Goal: Task Accomplishment & Management: Use online tool/utility

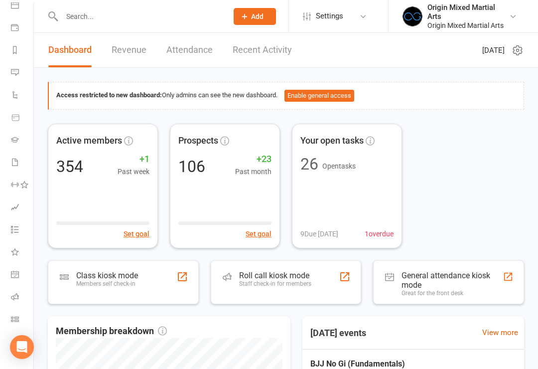
scroll to position [101, 1]
click at [14, 325] on link "Class check-in" at bounding box center [22, 320] width 22 height 22
click at [12, 324] on link "Class check-in" at bounding box center [22, 320] width 22 height 22
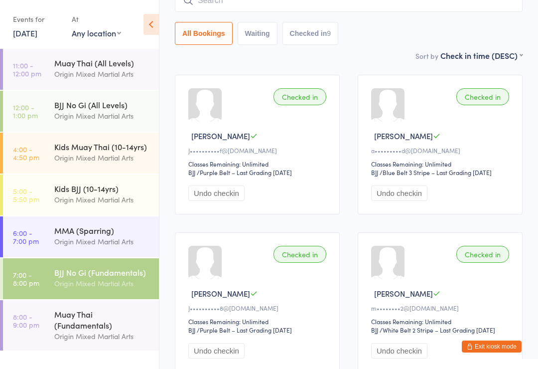
scroll to position [99, 0]
click at [513, 59] on select "First name (ASC) First name (DESC) Last name (ASC) Last name (DESC) Check in ti…" at bounding box center [482, 55] width 82 height 8
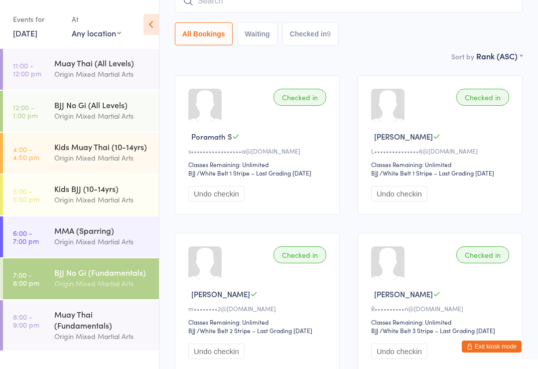
scroll to position [97, 0]
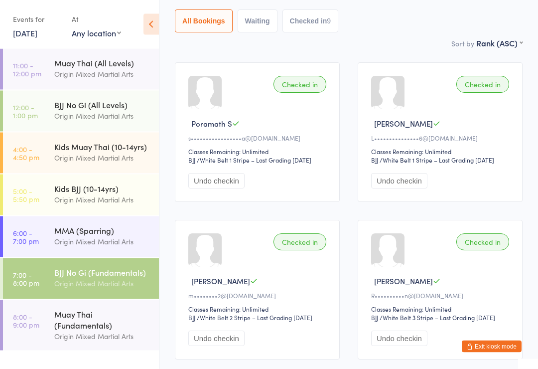
scroll to position [66, 0]
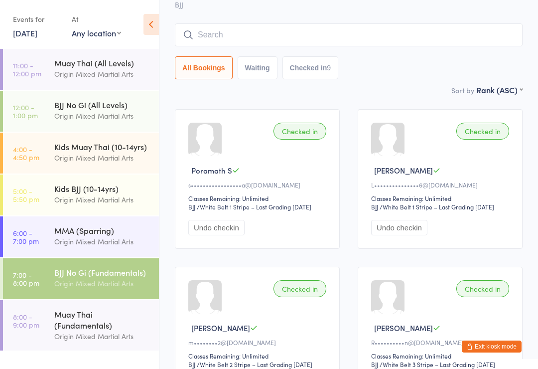
click at [328, 37] on input "search" at bounding box center [349, 34] width 348 height 23
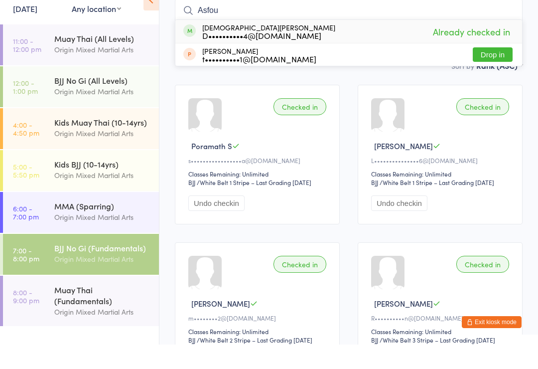
type input "Asfou"
click at [259, 56] on div "D••••••••••4@[DOMAIN_NAME]" at bounding box center [268, 60] width 133 height 8
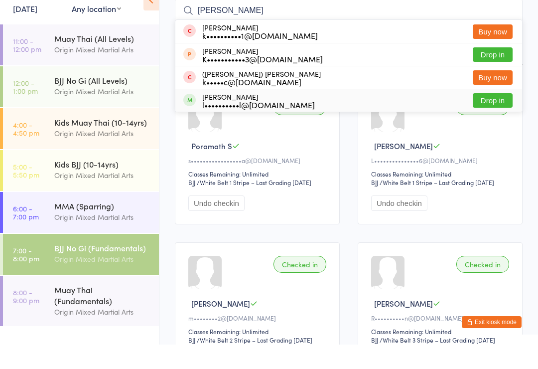
type input "[PERSON_NAME]"
click at [287, 125] on div "l••••••••••l@[DOMAIN_NAME]" at bounding box center [258, 129] width 113 height 8
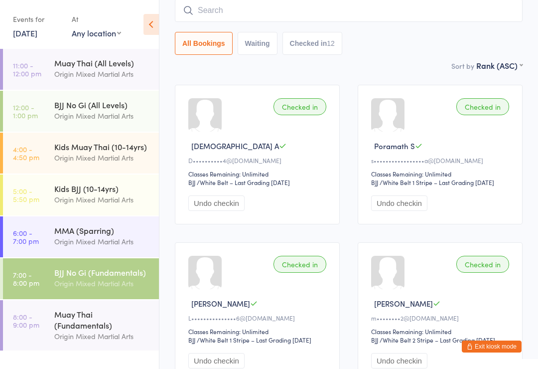
click at [353, 13] on input "search" at bounding box center [349, 10] width 348 height 23
click at [435, 63] on div "Sort by [PERSON_NAME] (ASC) First name (ASC) First name (DESC) Last name (ASC) …" at bounding box center [349, 65] width 348 height 11
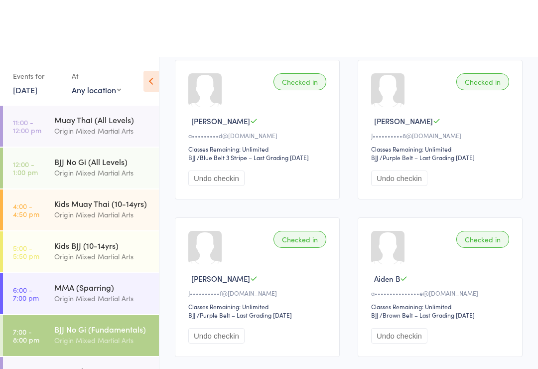
scroll to position [735, 0]
